Goal: Navigation & Orientation: Find specific page/section

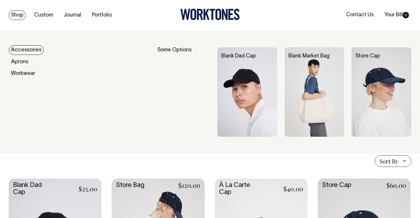
click at [24, 50] on link "Accessories" at bounding box center [26, 50] width 35 height 10
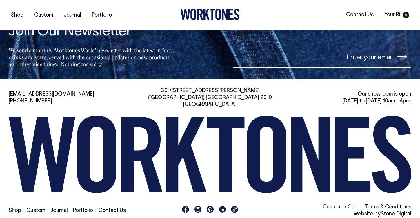
scroll to position [835, 0]
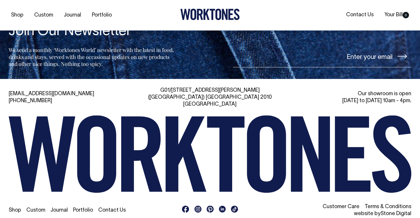
click at [15, 208] on link "Shop" at bounding box center [15, 210] width 12 height 5
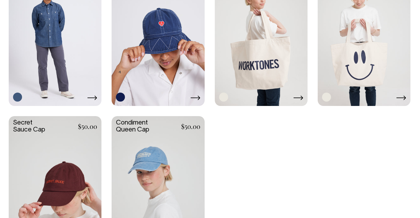
scroll to position [952, 0]
